Goal: Task Accomplishment & Management: Complete application form

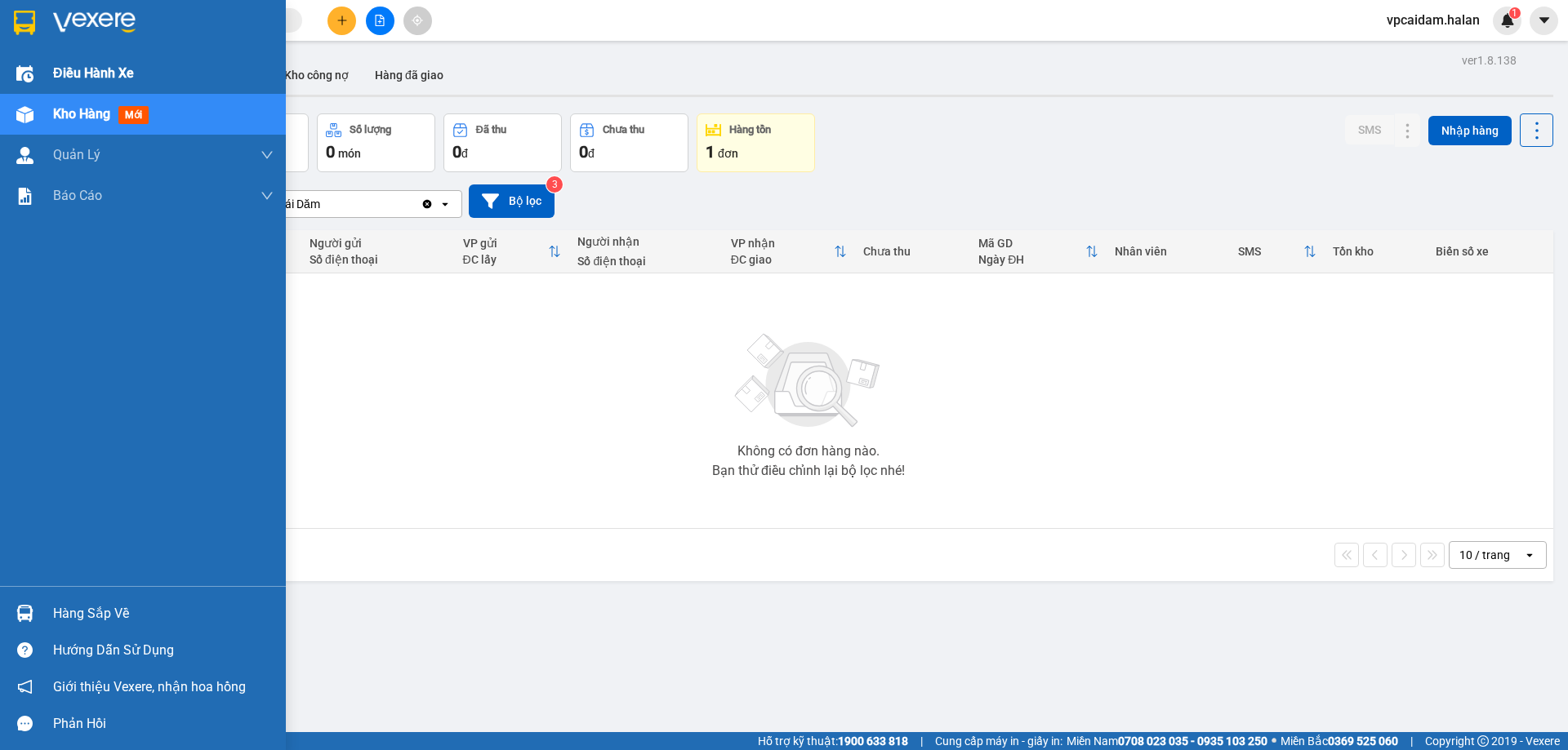
click at [79, 81] on span "Điều hành xe" at bounding box center [94, 73] width 81 height 20
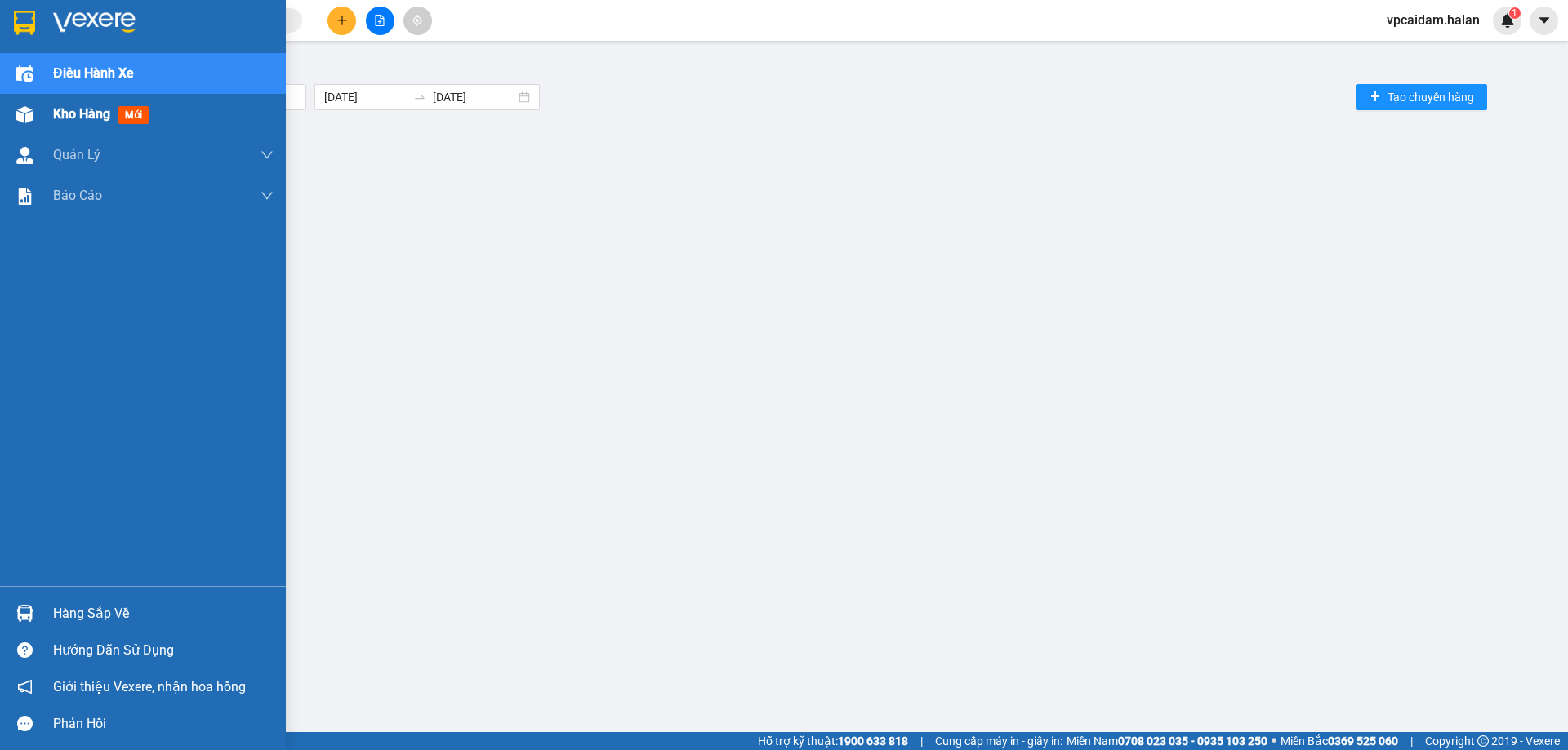
click at [104, 105] on div "Kho hàng mới" at bounding box center [104, 114] width 102 height 20
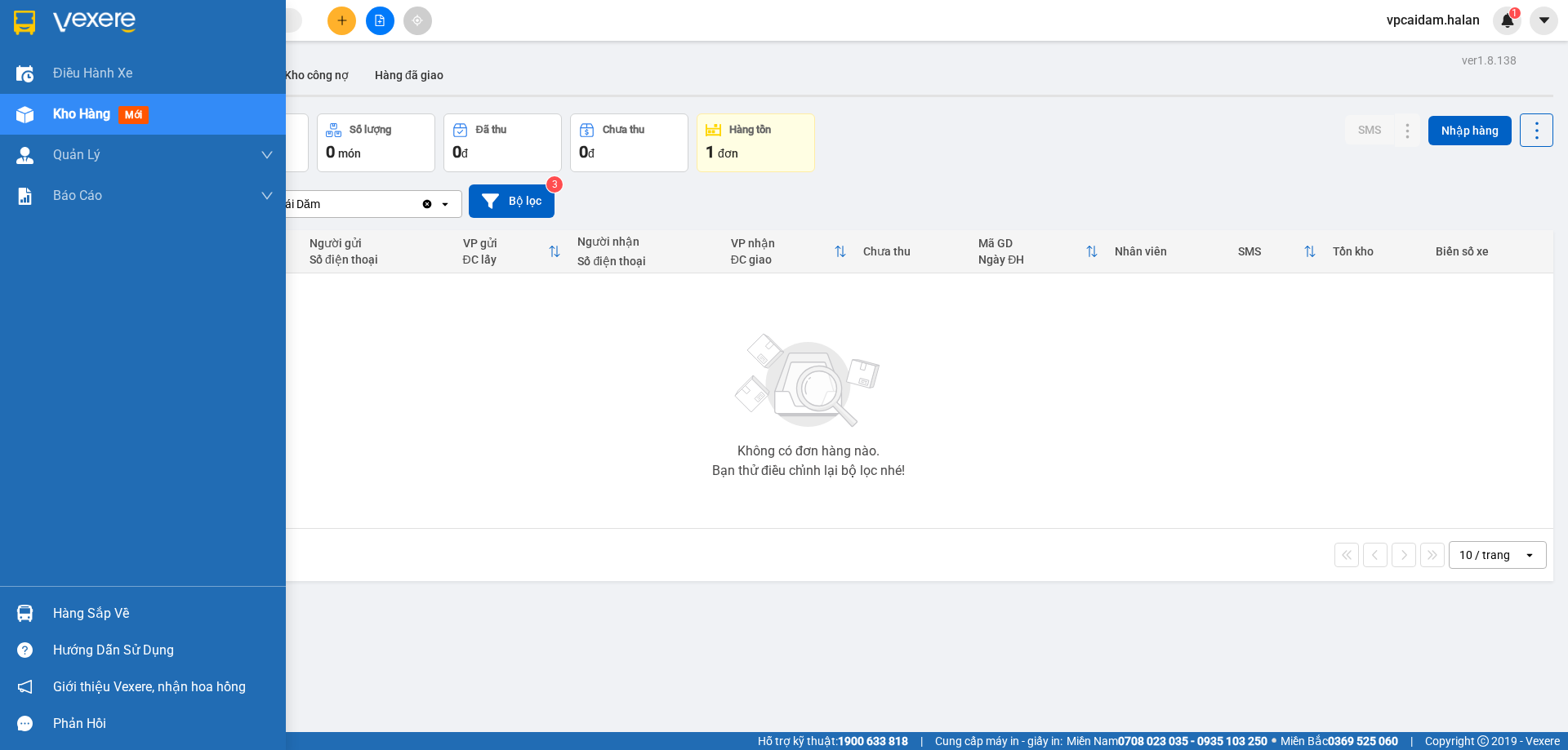
click at [93, 614] on div "Hàng sắp về" at bounding box center [163, 613] width 220 height 24
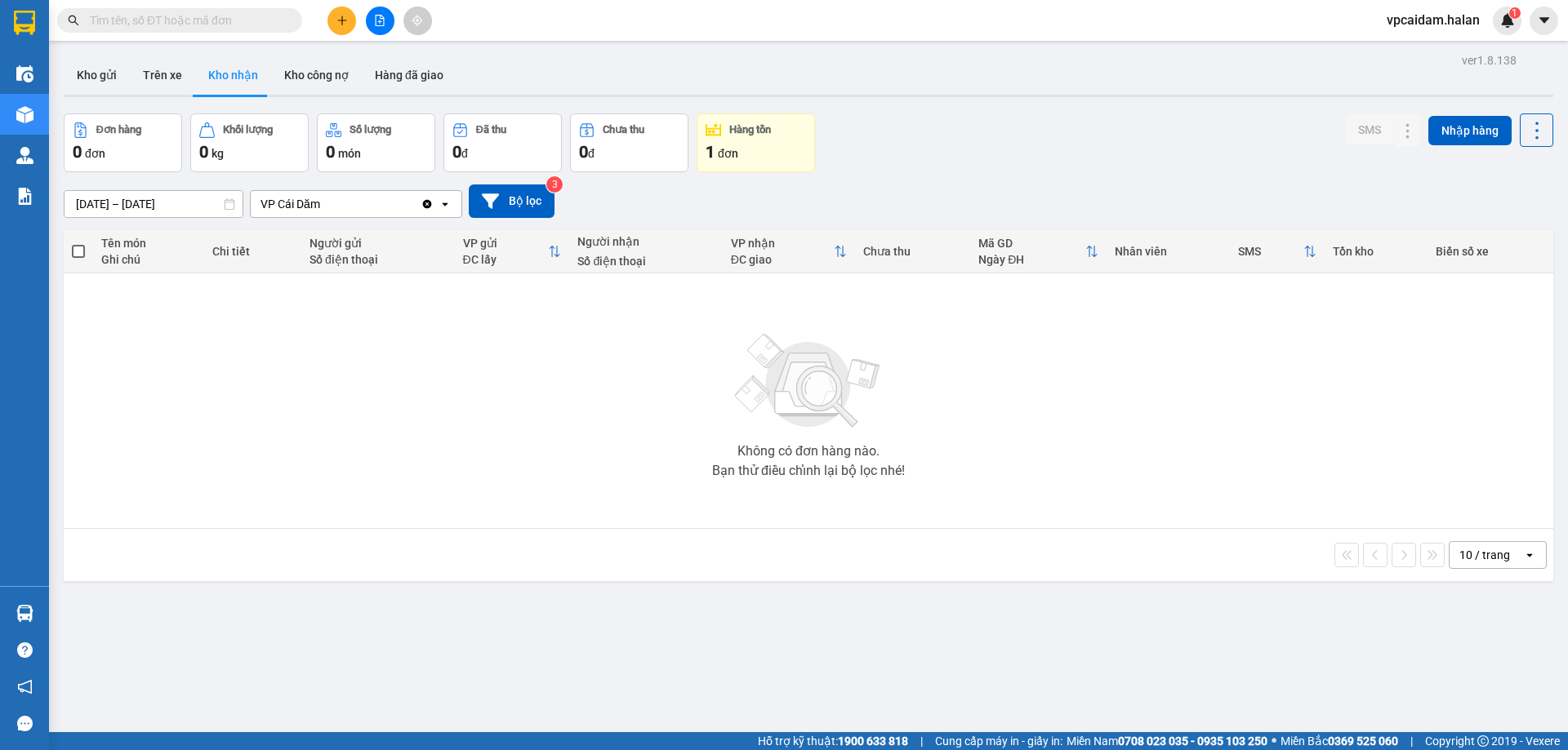
click at [329, 463] on section "Kết quả tìm kiếm ( 0 ) Bộ lọc No Data vpcaidam.halan 1 Điều hành xe Kho hàng mớ…" at bounding box center [784, 375] width 1568 height 750
click at [342, 23] on icon "plus" at bounding box center [341, 19] width 1 height 9
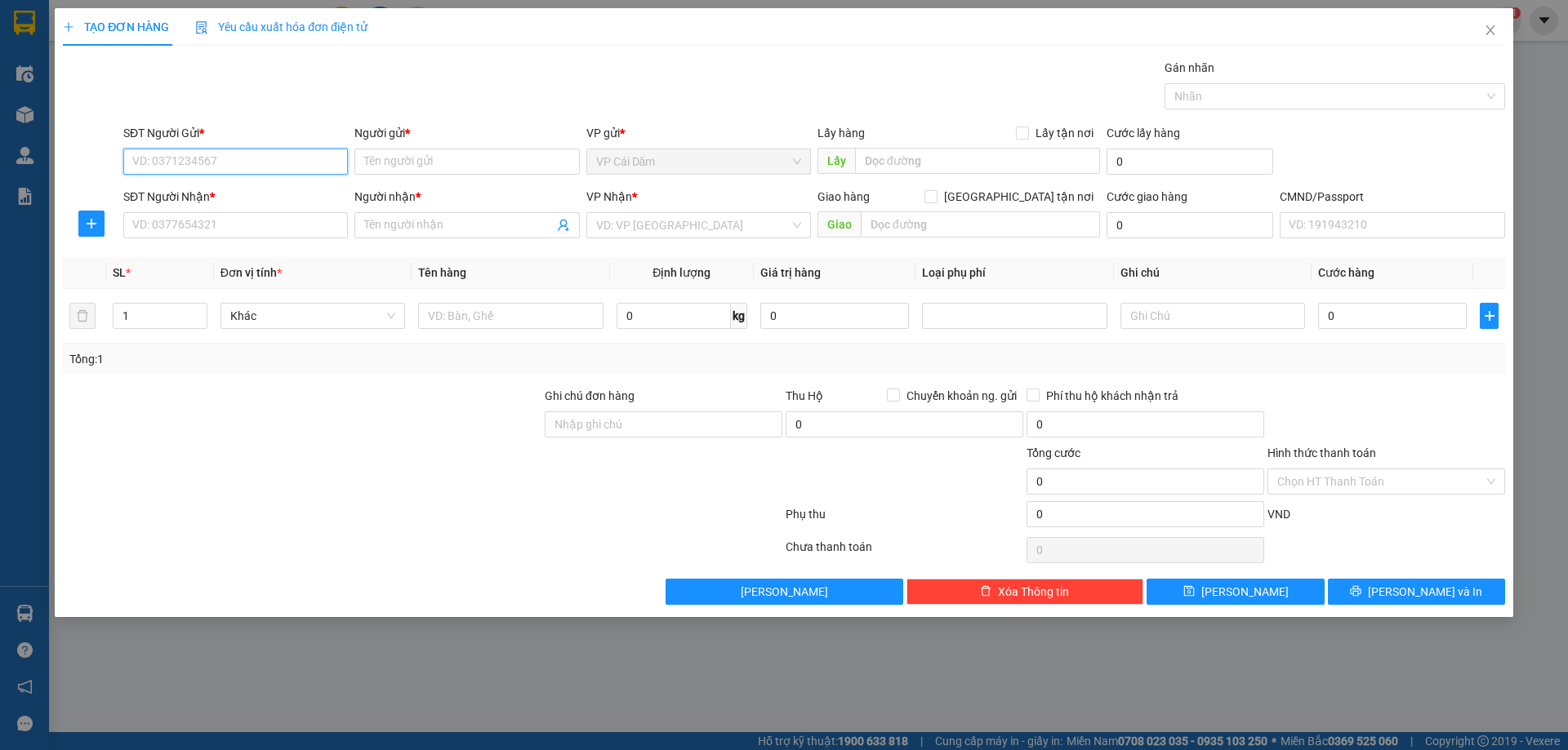
click at [279, 160] on input "SĐT Người Gửi *" at bounding box center [236, 161] width 225 height 26
click at [155, 192] on div "0816085856 - HÒA" at bounding box center [236, 193] width 205 height 18
type input "0816085856"
type input "HÒA"
type input "0816085856"
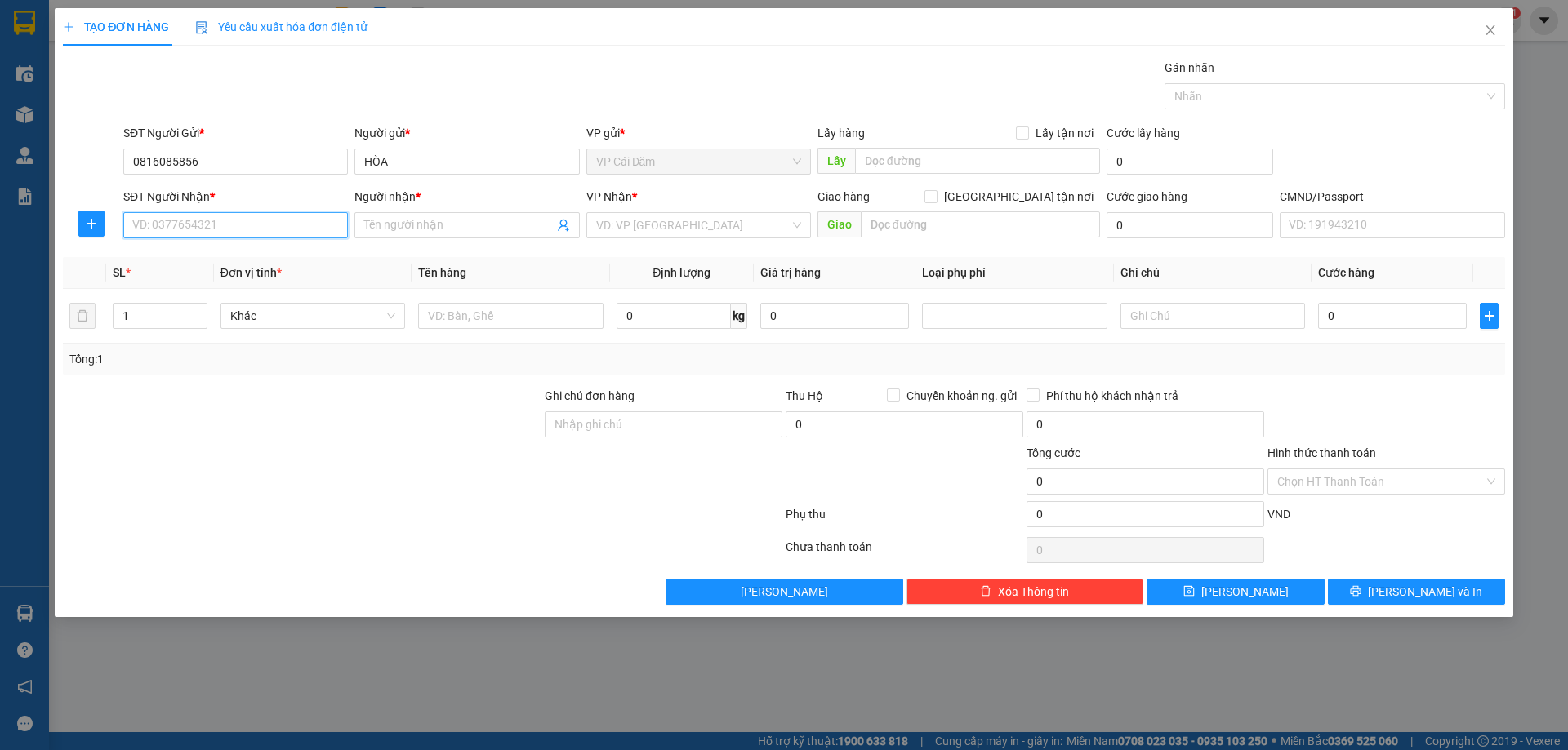
click at [167, 223] on input "SĐT Người Nhận *" at bounding box center [236, 225] width 225 height 26
type input "0969761441"
click at [496, 231] on input "Người nhận *" at bounding box center [458, 225] width 188 height 18
type input "lâm"
click at [629, 228] on input "search" at bounding box center [693, 225] width 193 height 24
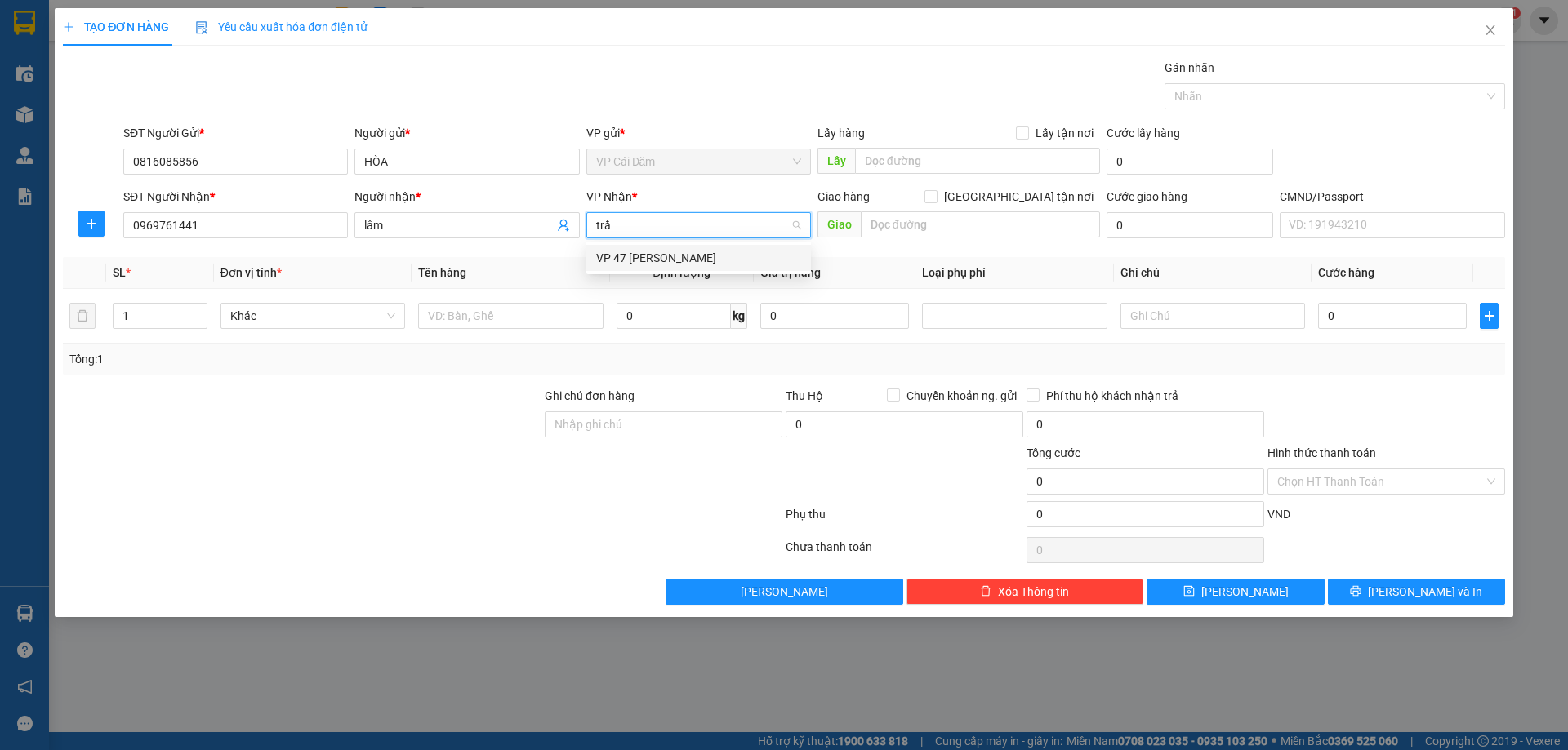
type input "trần"
drag, startPoint x: 676, startPoint y: 263, endPoint x: 667, endPoint y: 238, distance: 26.6
click at [677, 258] on div "VP 47 [PERSON_NAME]" at bounding box center [699, 258] width 205 height 18
click at [526, 318] on input "text" at bounding box center [510, 316] width 184 height 26
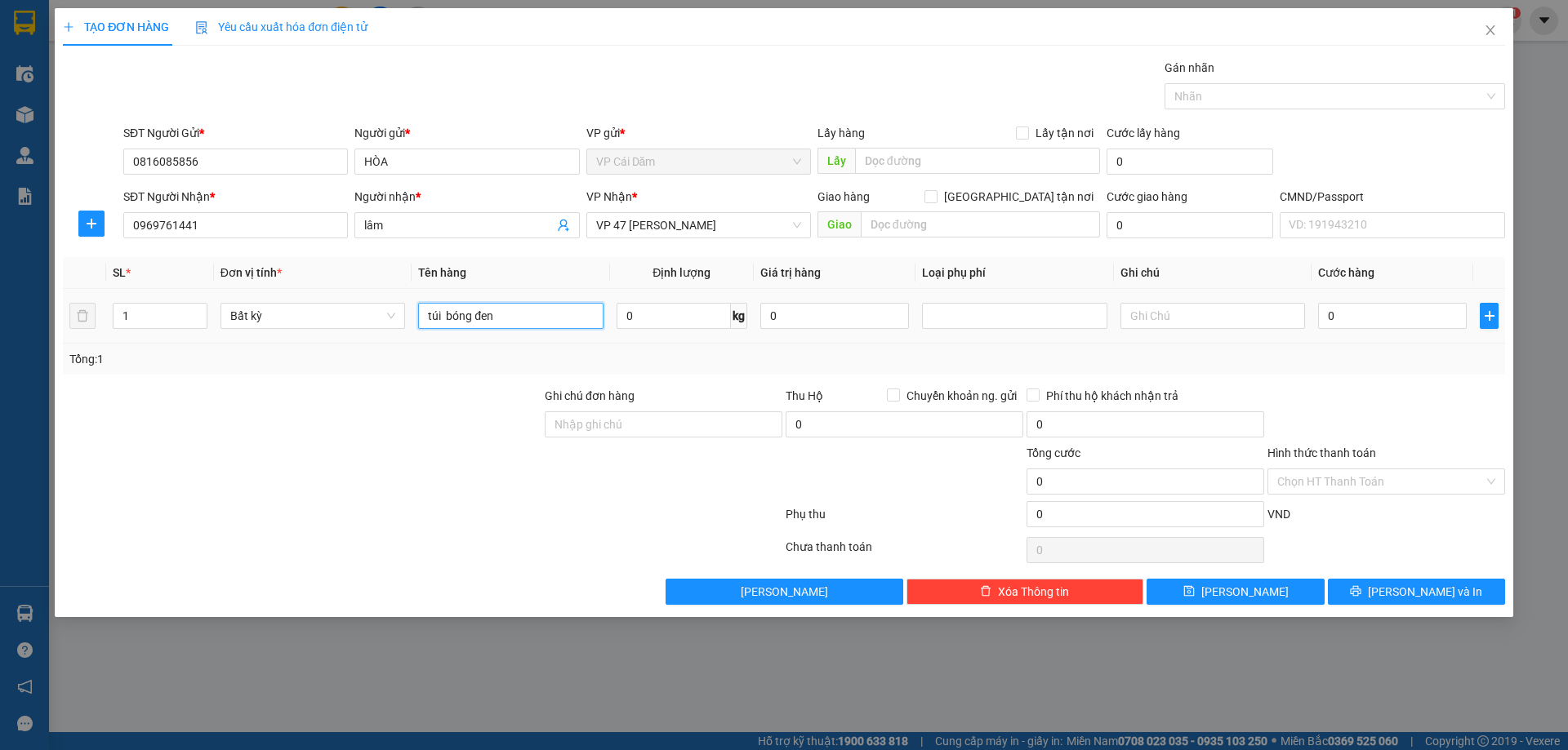
type input "túi bóng đen"
click at [686, 312] on input "0" at bounding box center [673, 316] width 114 height 26
type input "2"
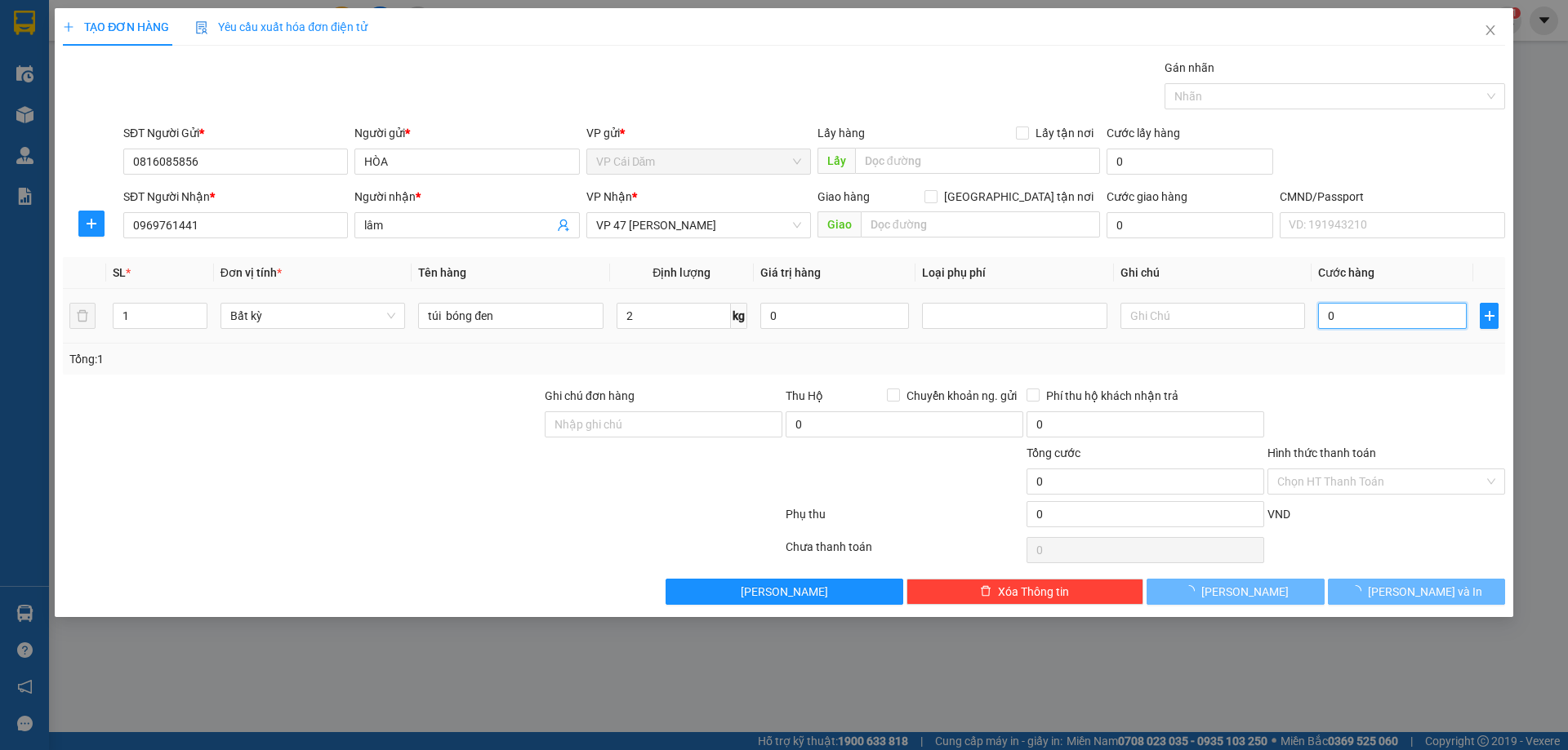
click at [1361, 322] on input "0" at bounding box center [1392, 316] width 149 height 26
type input "50.000"
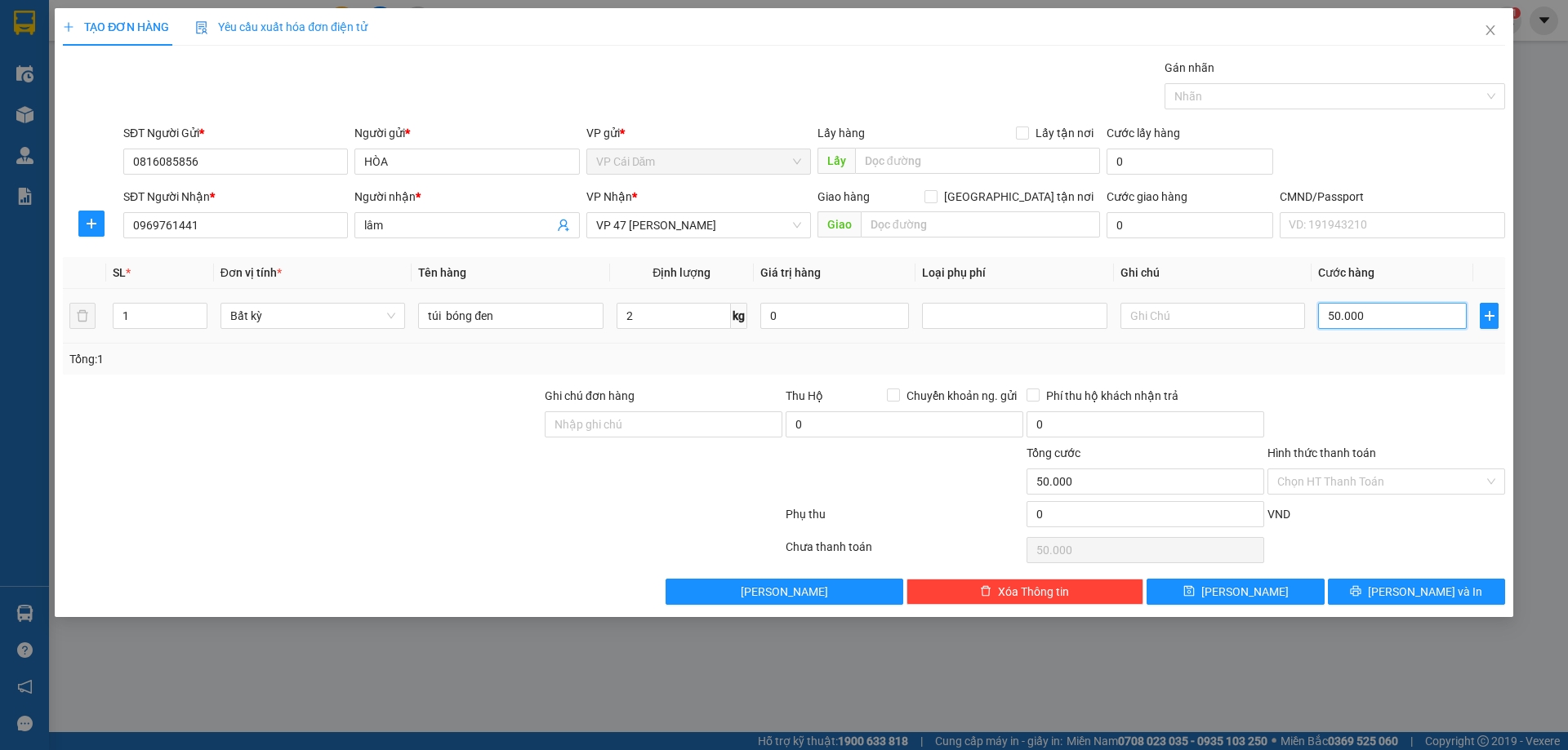
type input "5.000"
type input "500"
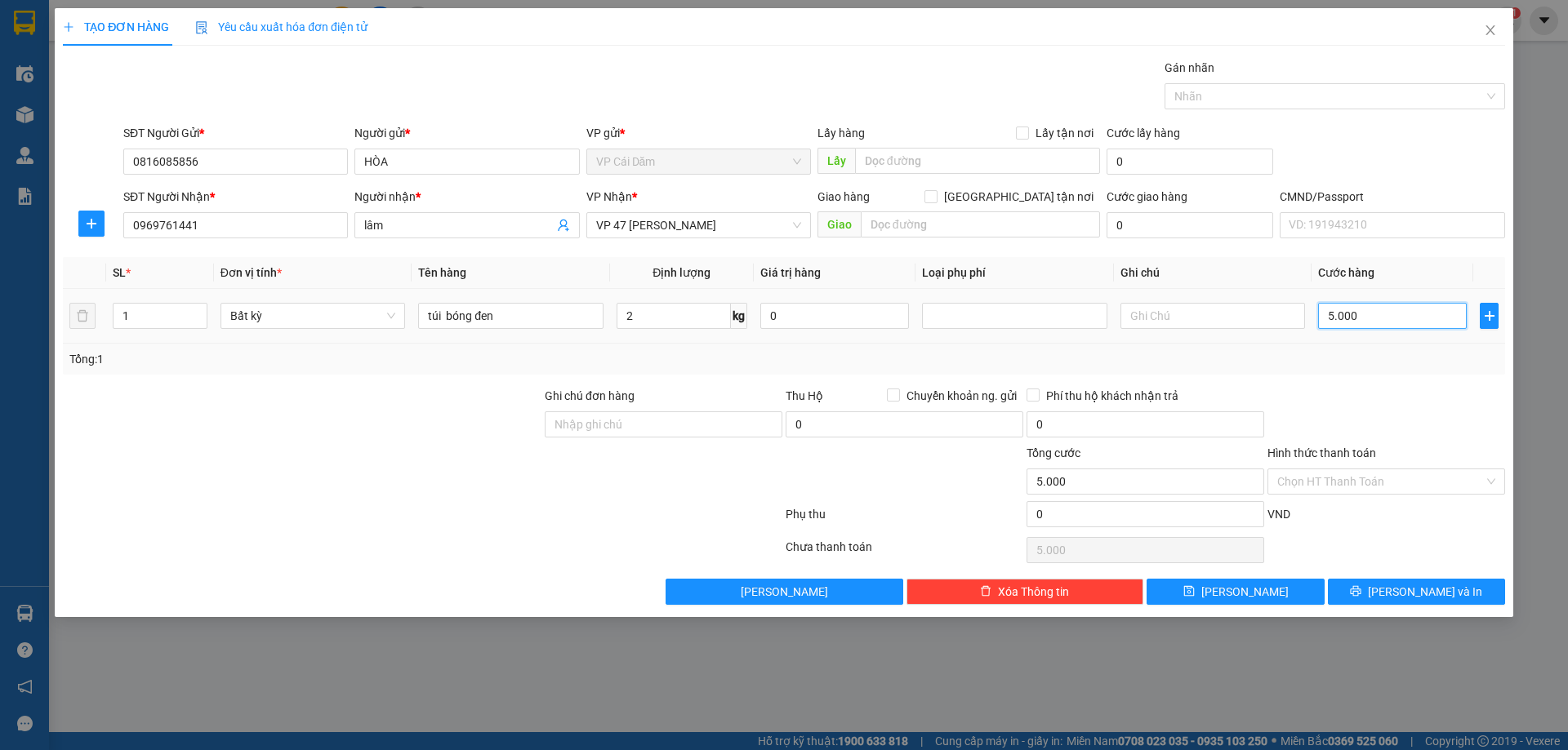
type input "500"
type input "50"
type input "5"
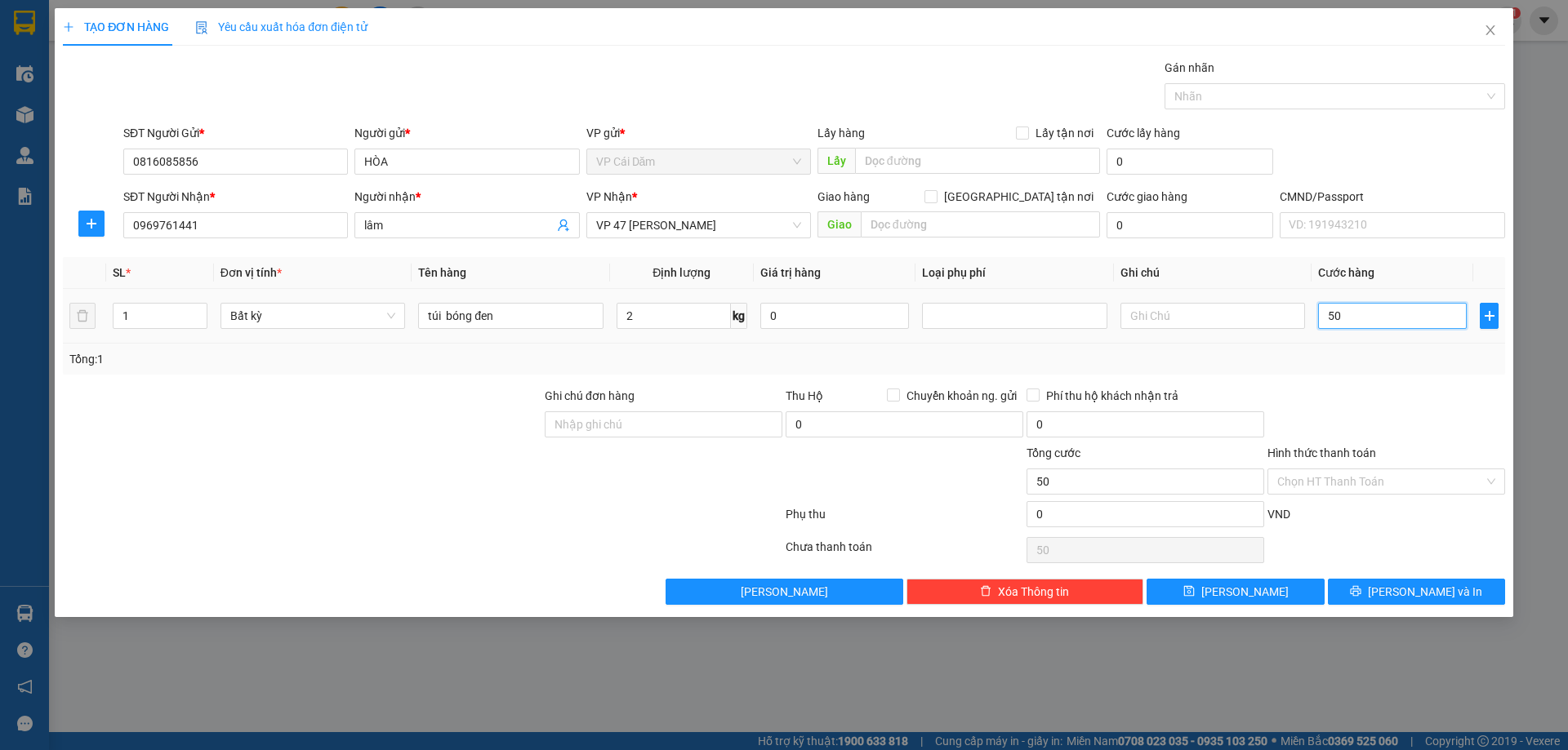
type input "5"
type input "0"
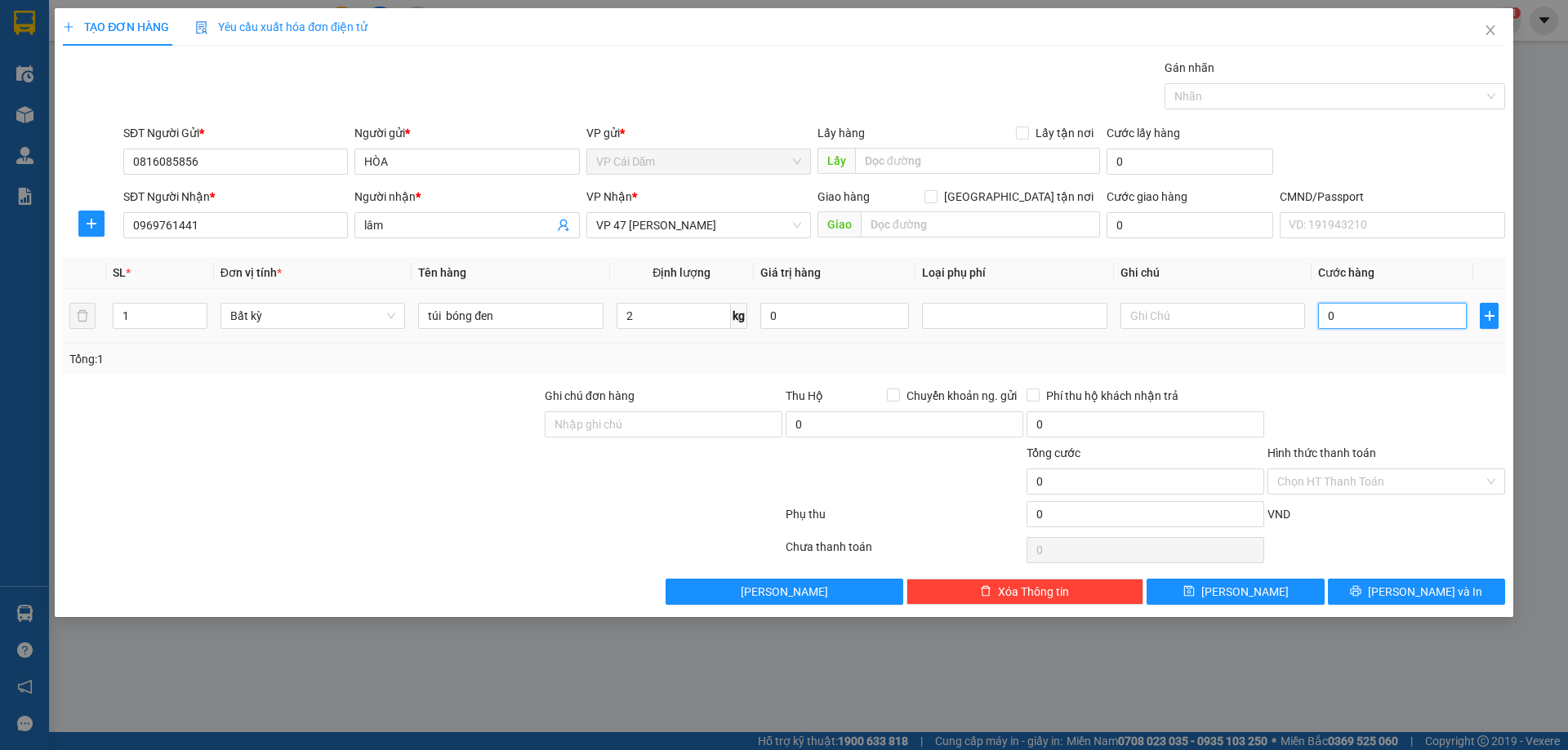
type input "03"
type input "3"
type input "035"
type input "35"
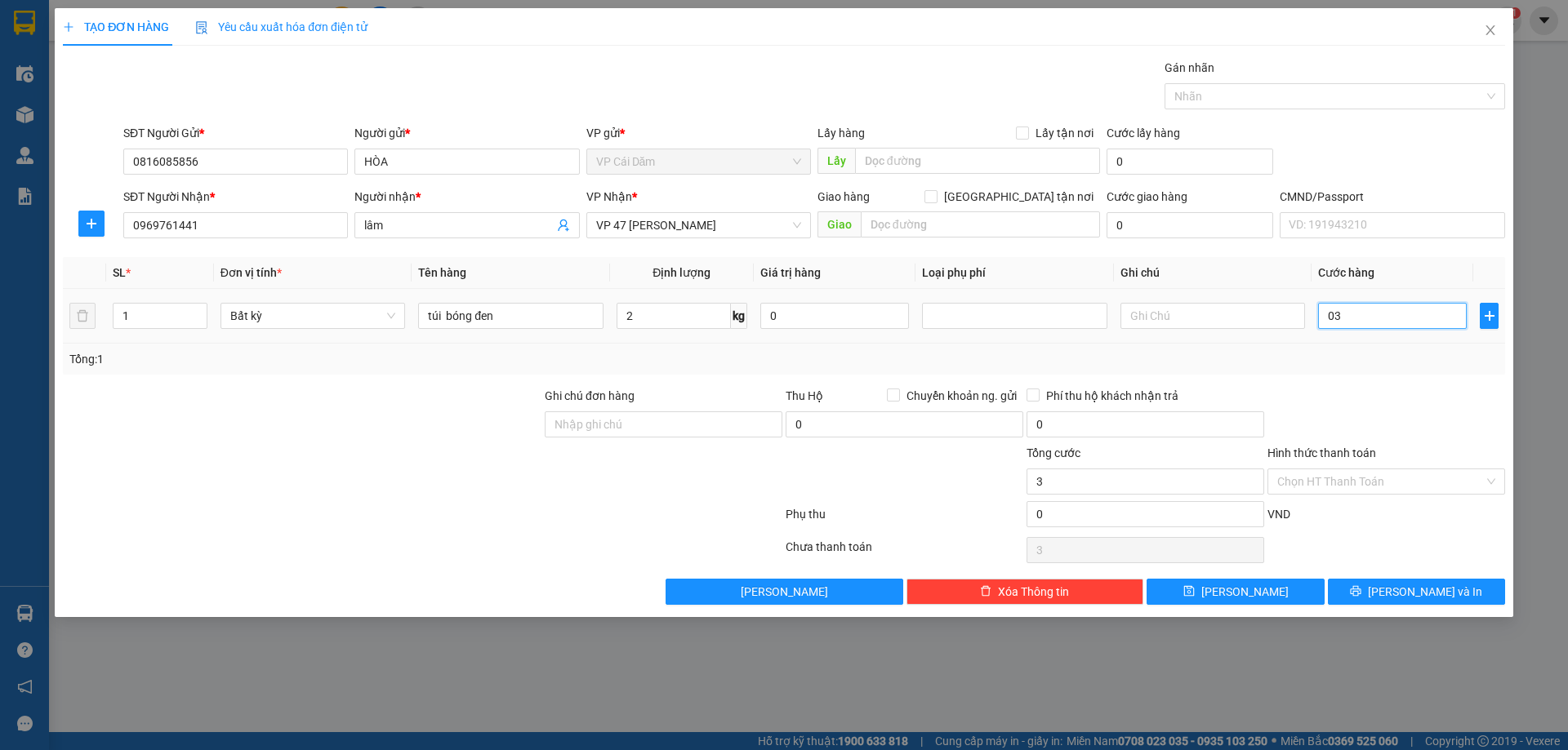
type input "35"
type input "03"
type input "3"
type input "0"
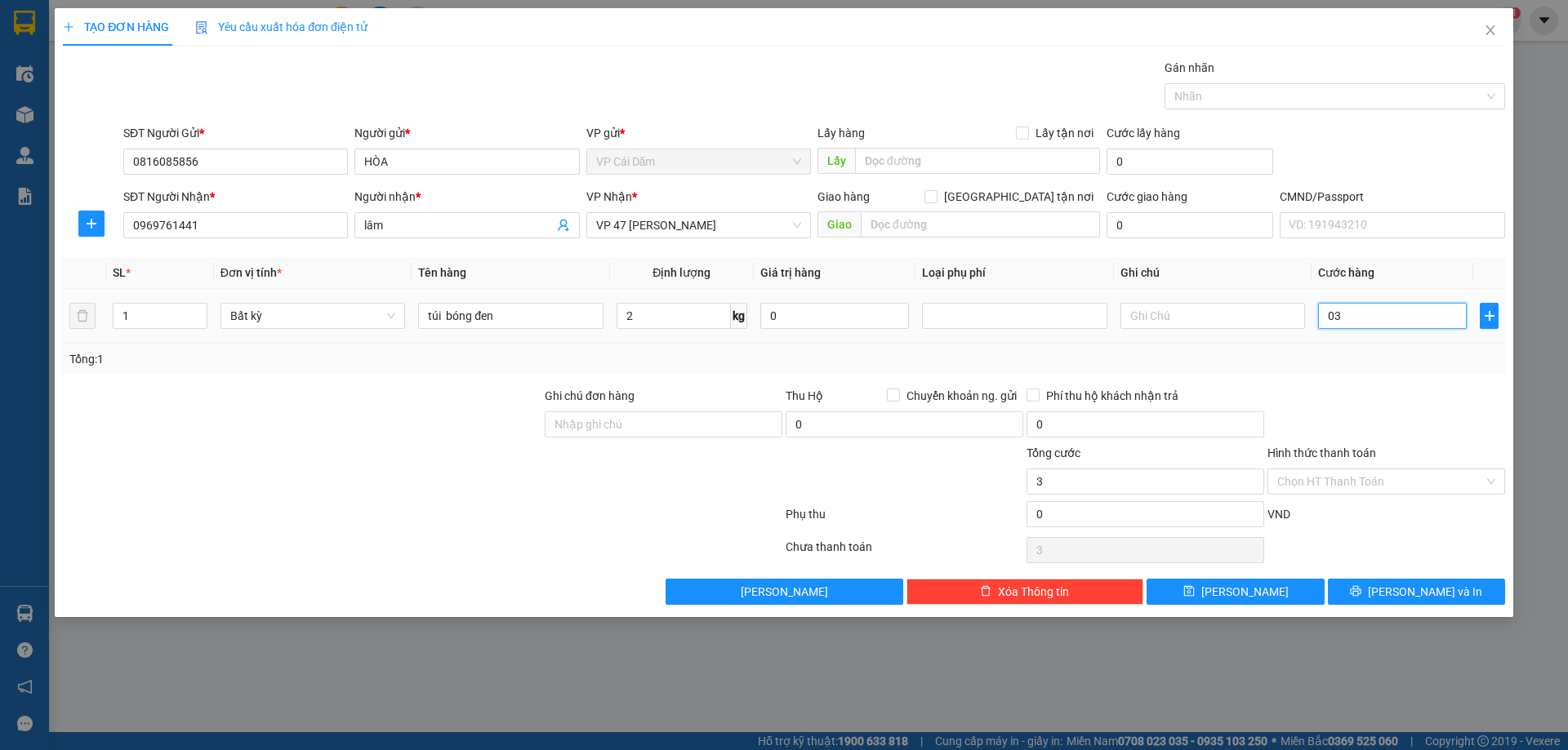
type input "0"
type input "30"
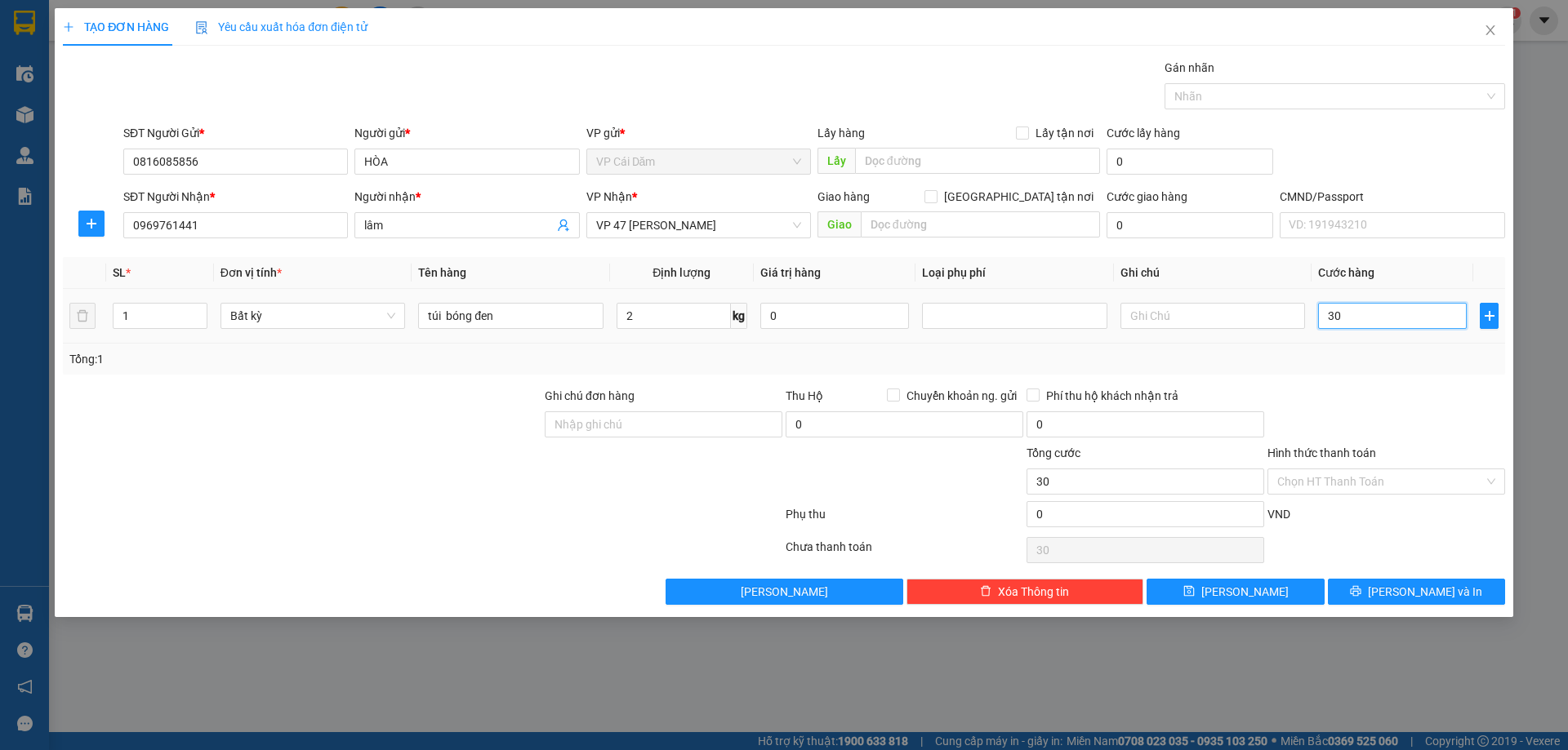
type input "350"
type input "3.500"
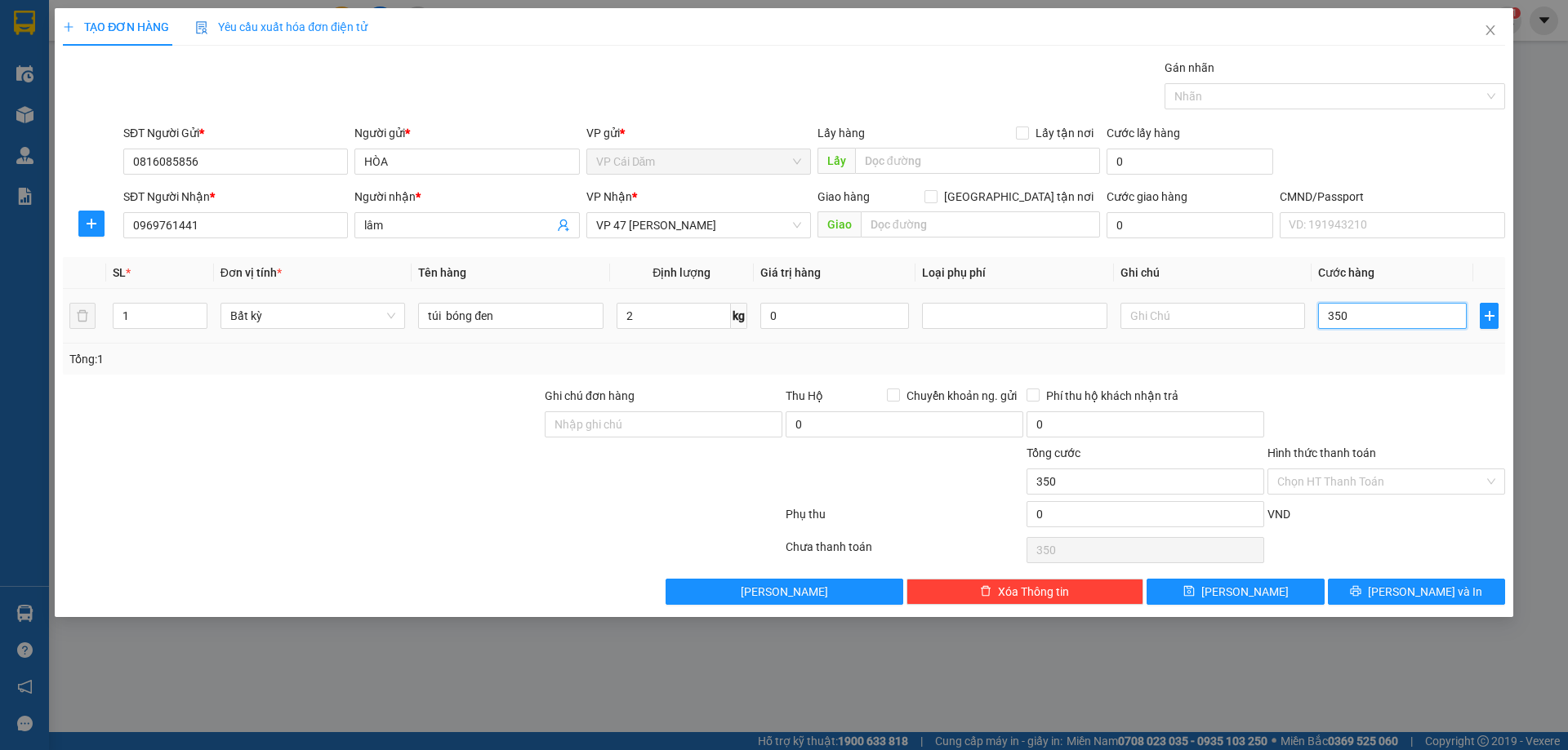
type input "3.500"
type input "35.000"
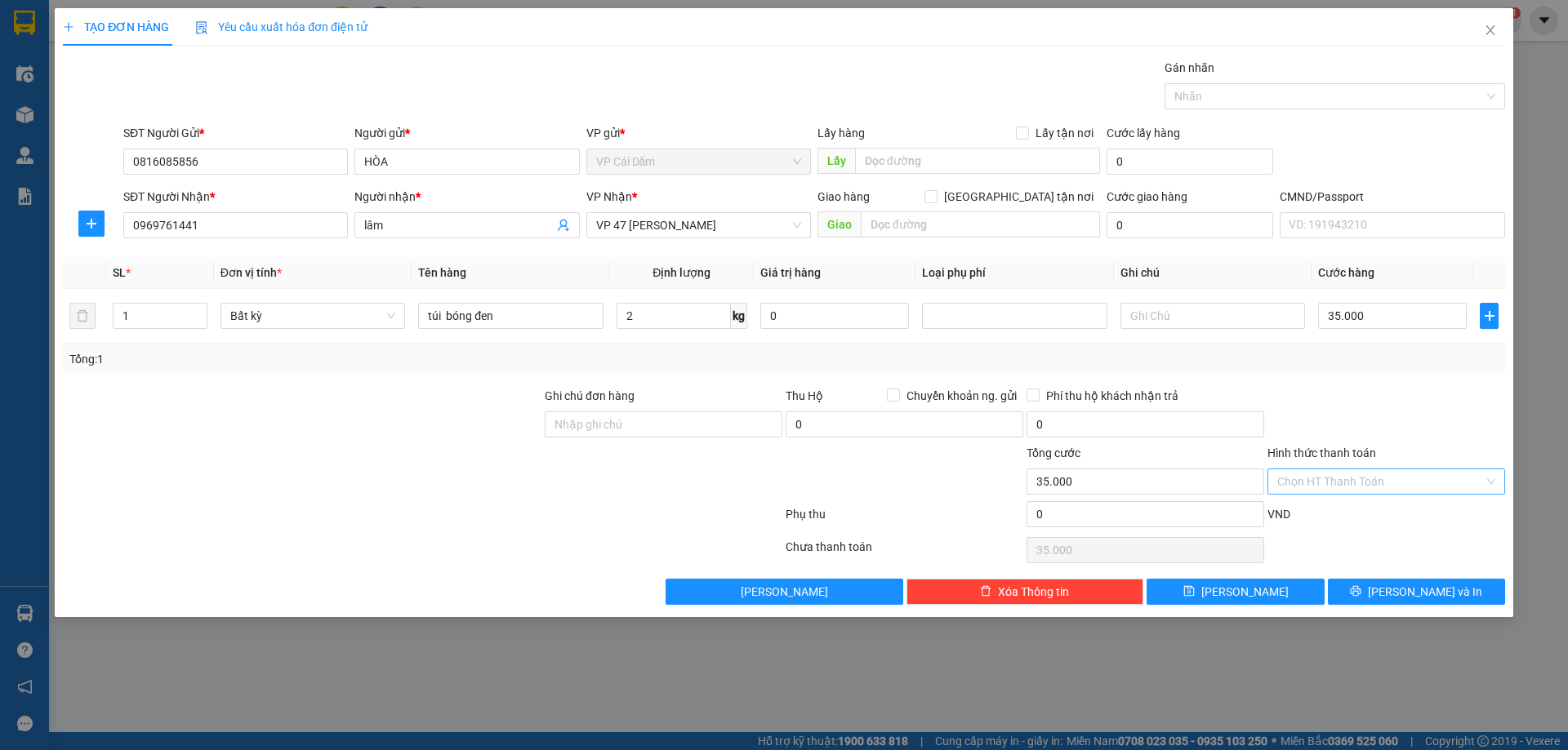
click at [1308, 481] on input "Hình thức thanh toán" at bounding box center [1380, 481] width 207 height 24
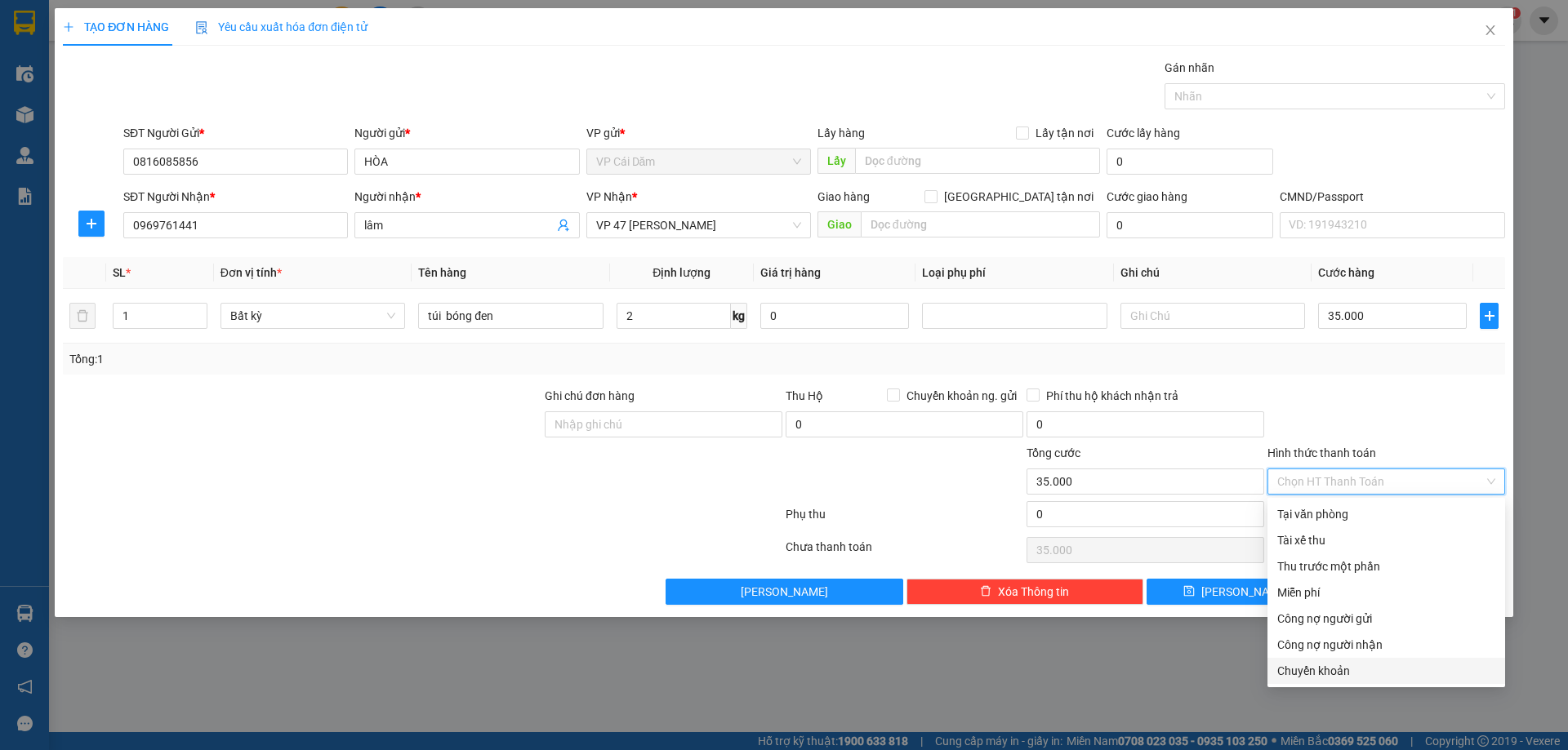
click at [1339, 673] on div "Chuyển khoản" at bounding box center [1386, 671] width 218 height 18
type input "0"
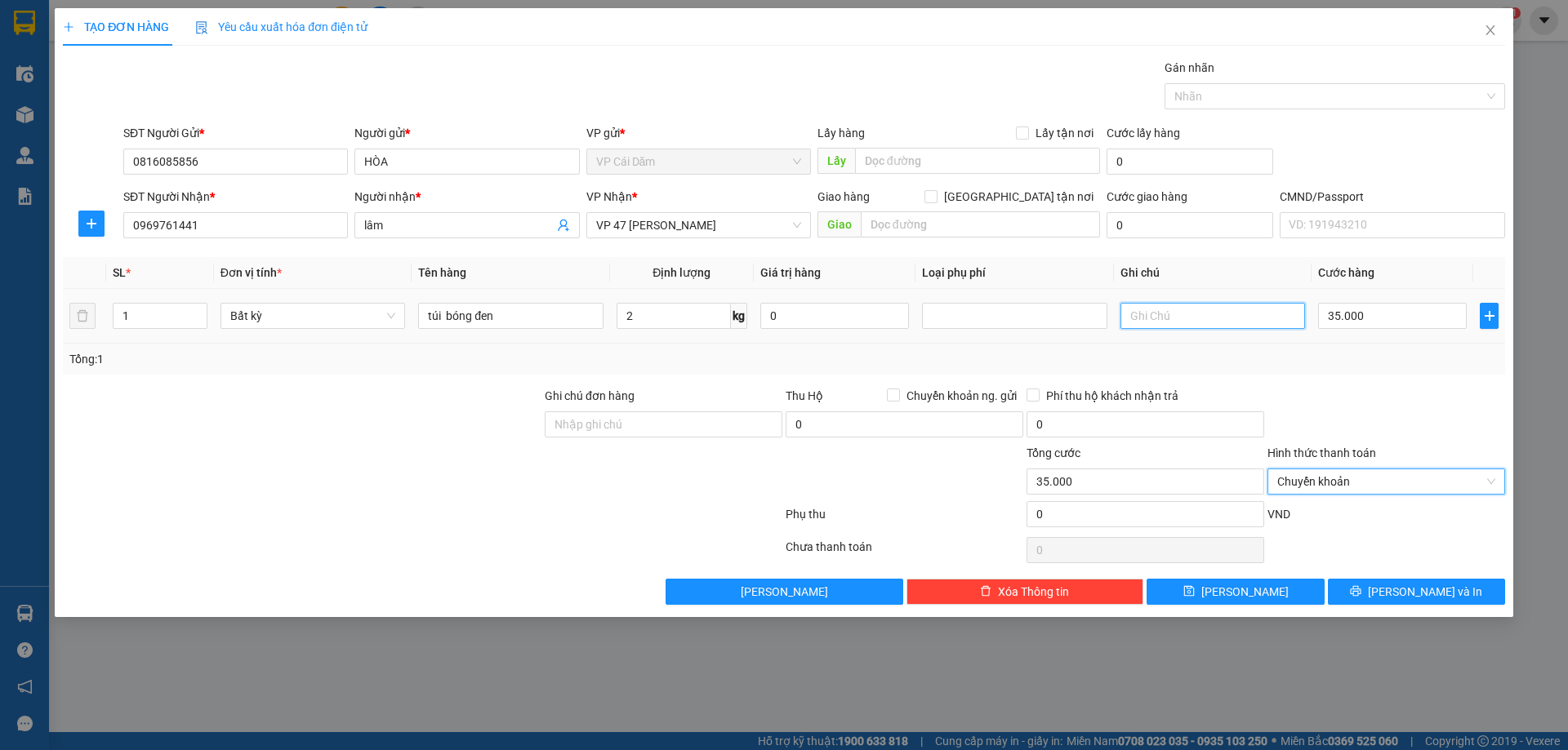
click at [1172, 317] on input "text" at bounding box center [1212, 316] width 184 height 26
type input "giảm 30%"
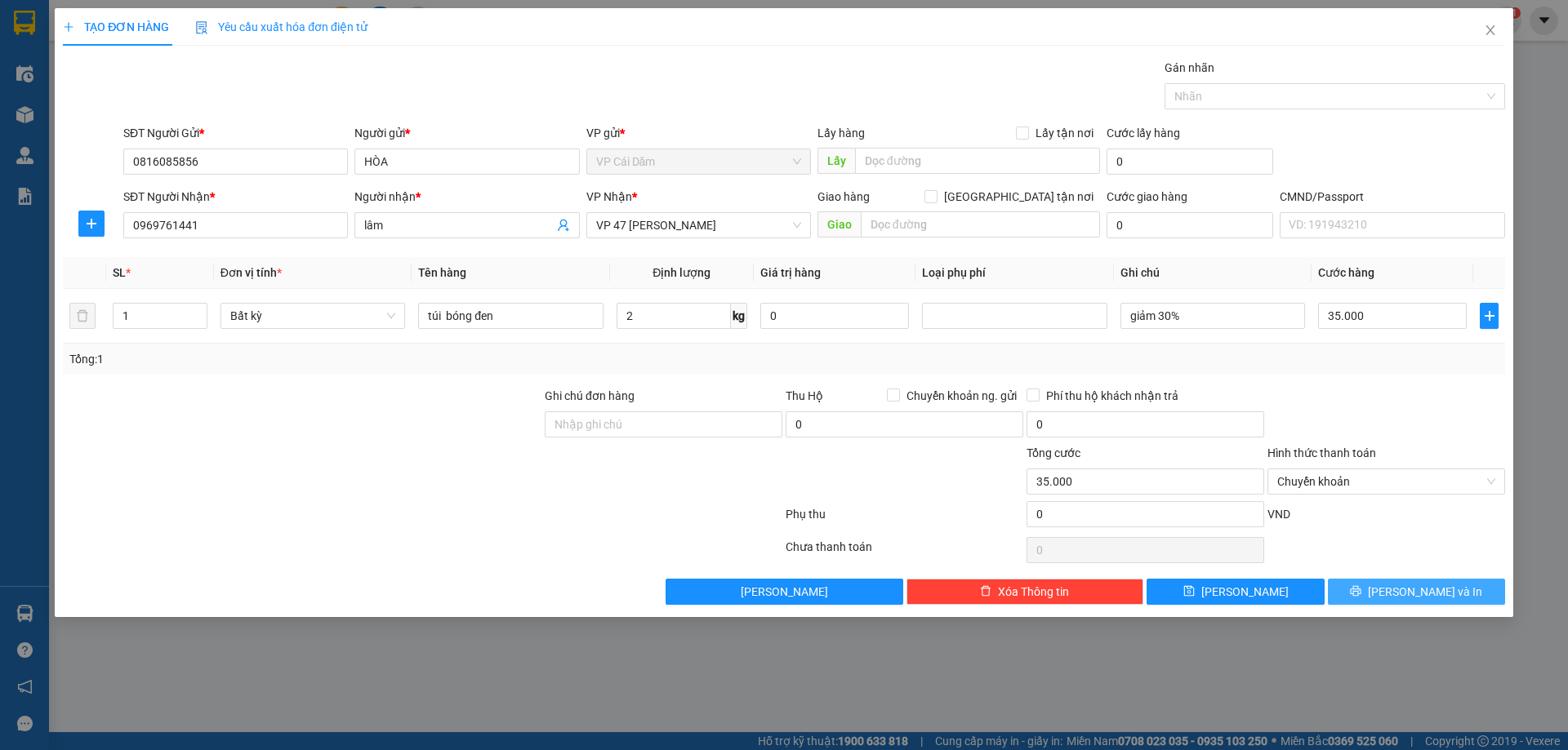
click at [1361, 598] on span "printer" at bounding box center [1356, 591] width 12 height 13
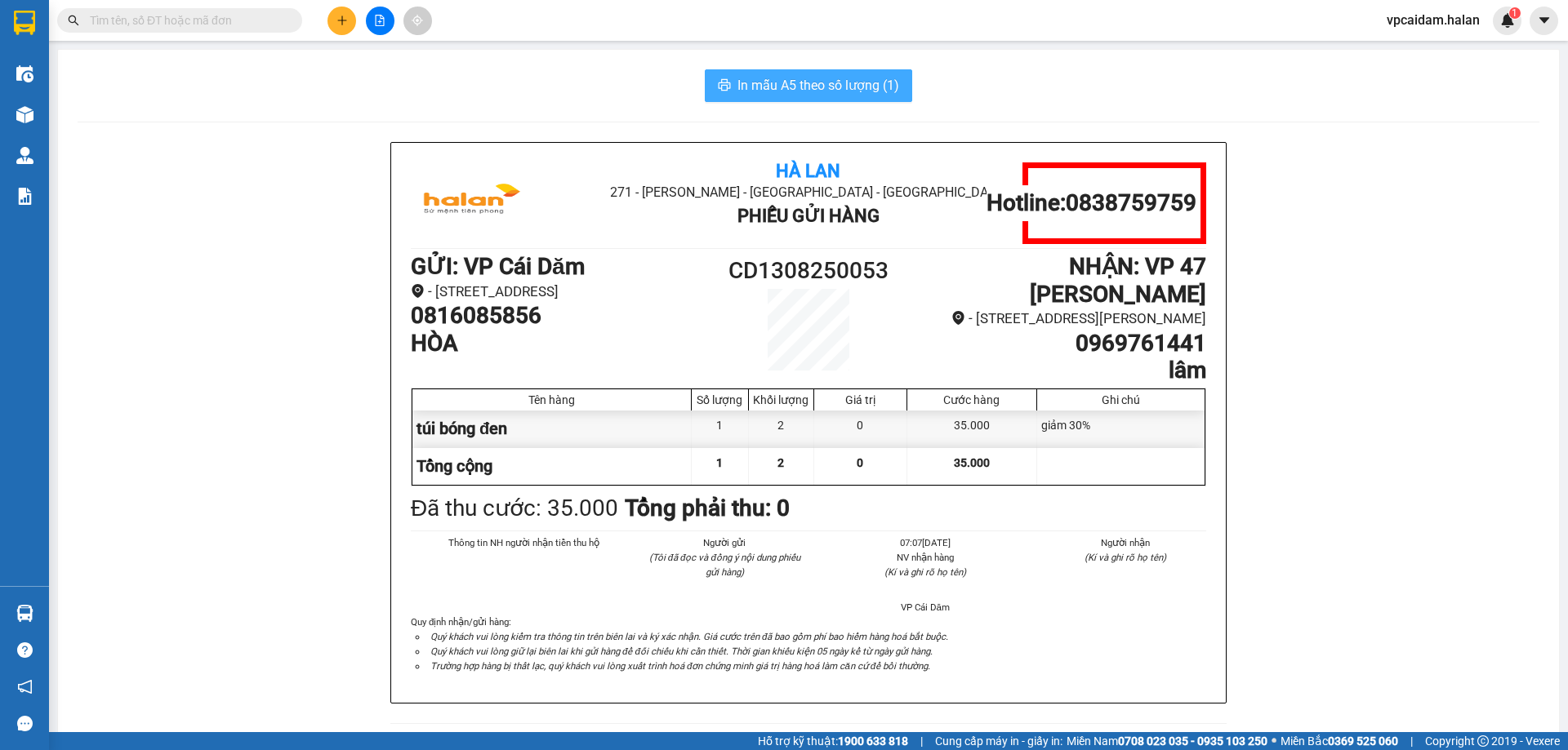
click at [826, 90] on span "In mẫu A5 theo số lượng (1)" at bounding box center [818, 85] width 161 height 20
